Goal: Information Seeking & Learning: Learn about a topic

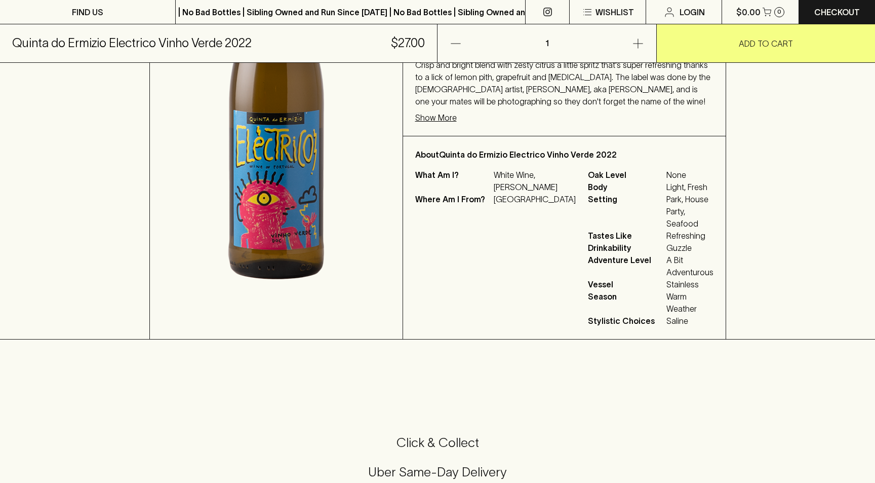
scroll to position [316, 0]
click at [455, 124] on p "Show More" at bounding box center [436, 118] width 42 height 12
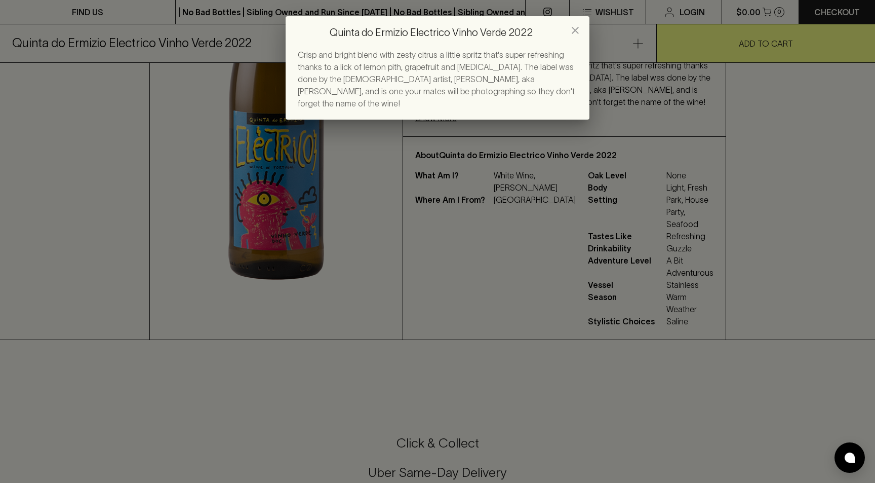
click at [636, 265] on div "Quinta do Ermizio Electrico Vinho Verde 2022 Crisp and bright blend with zesty …" at bounding box center [437, 241] width 875 height 483
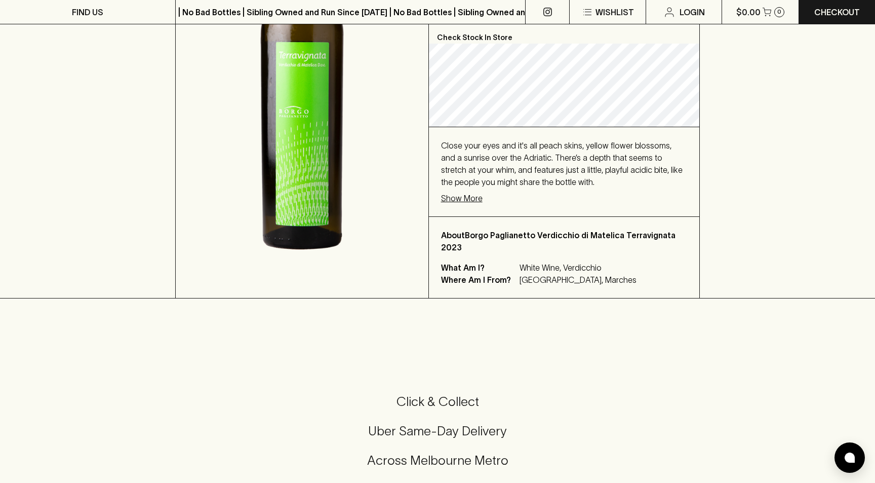
scroll to position [241, 0]
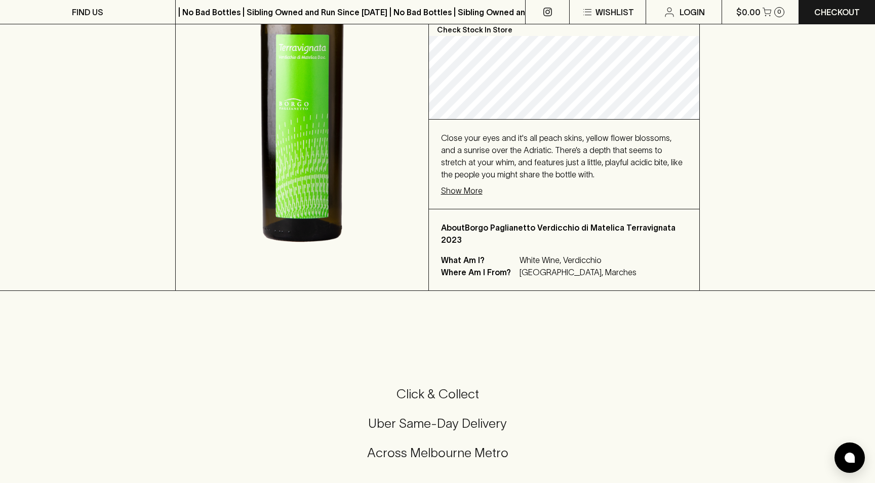
click at [463, 196] on p "Show More" at bounding box center [462, 190] width 42 height 12
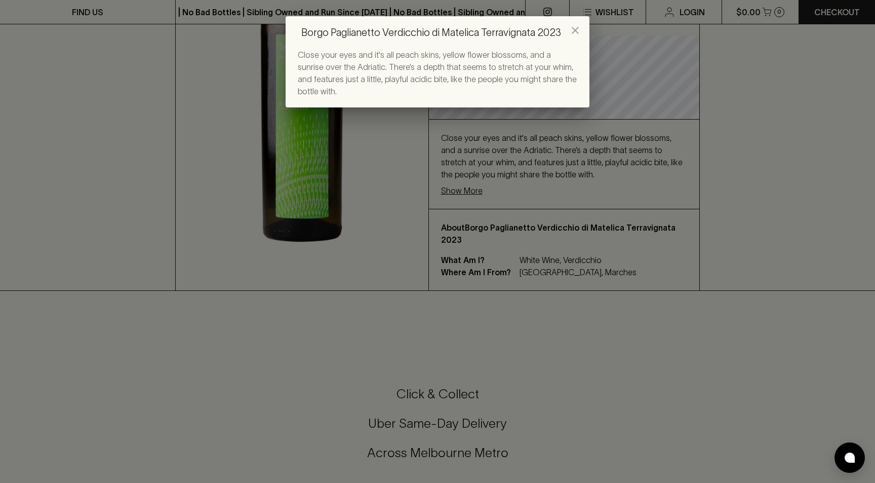
click at [569, 33] on icon "close" at bounding box center [575, 30] width 12 height 12
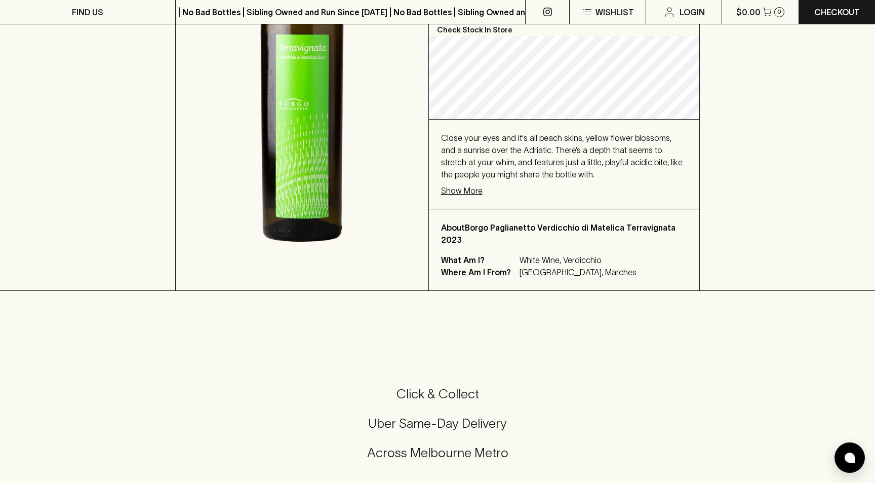
scroll to position [0, 0]
